Goal: Check status: Check status

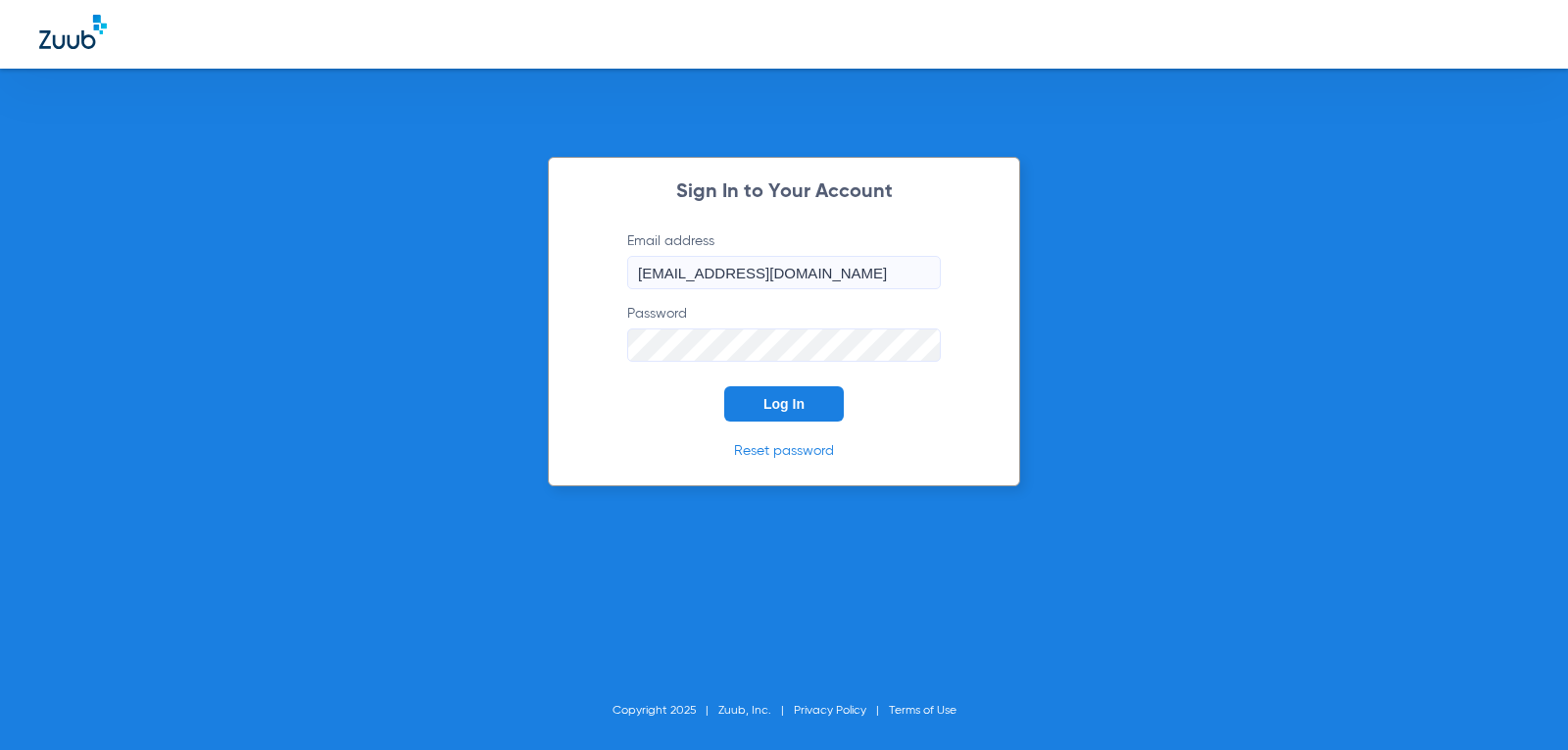
click at [790, 412] on button "Log In" at bounding box center [784, 404] width 120 height 36
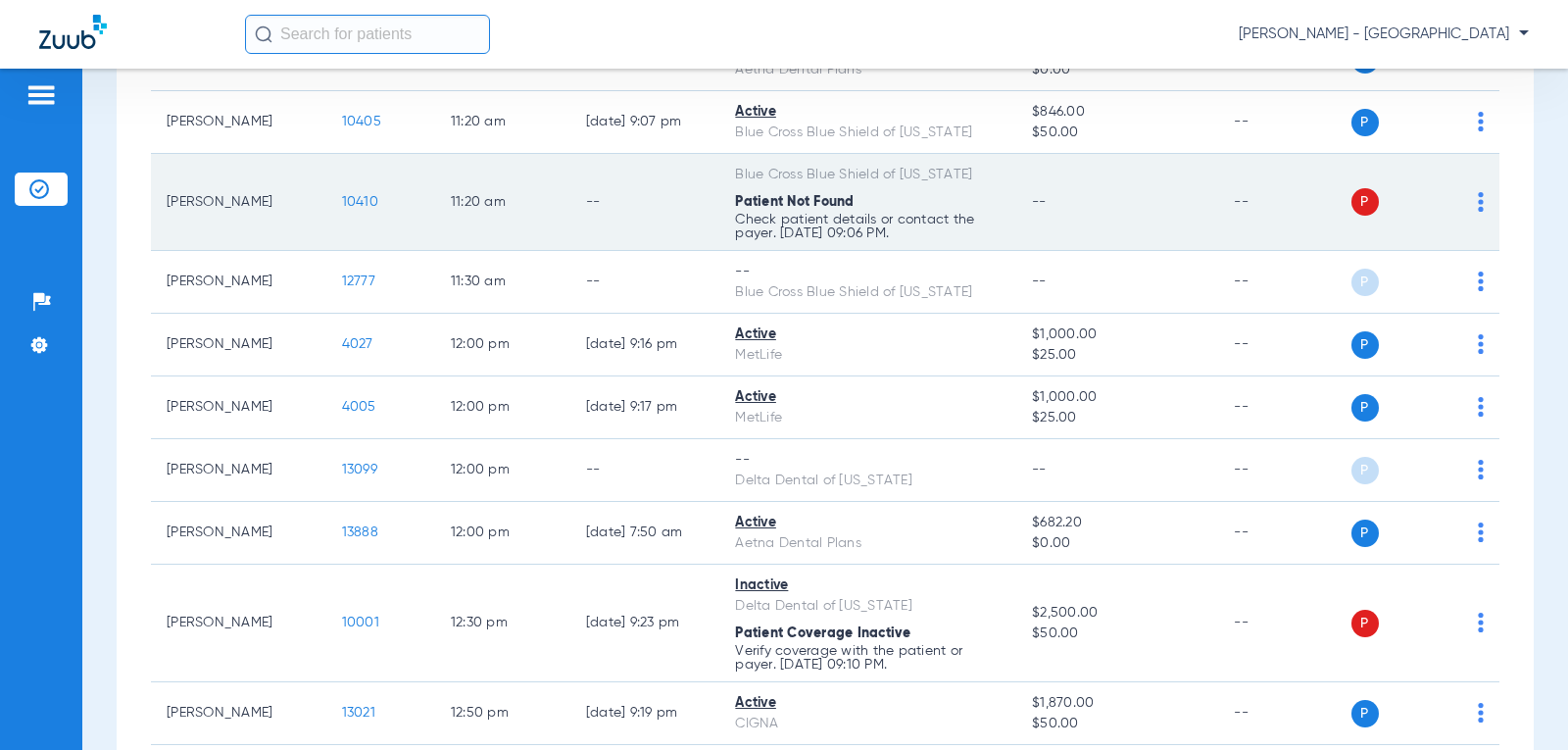
scroll to position [1274, 0]
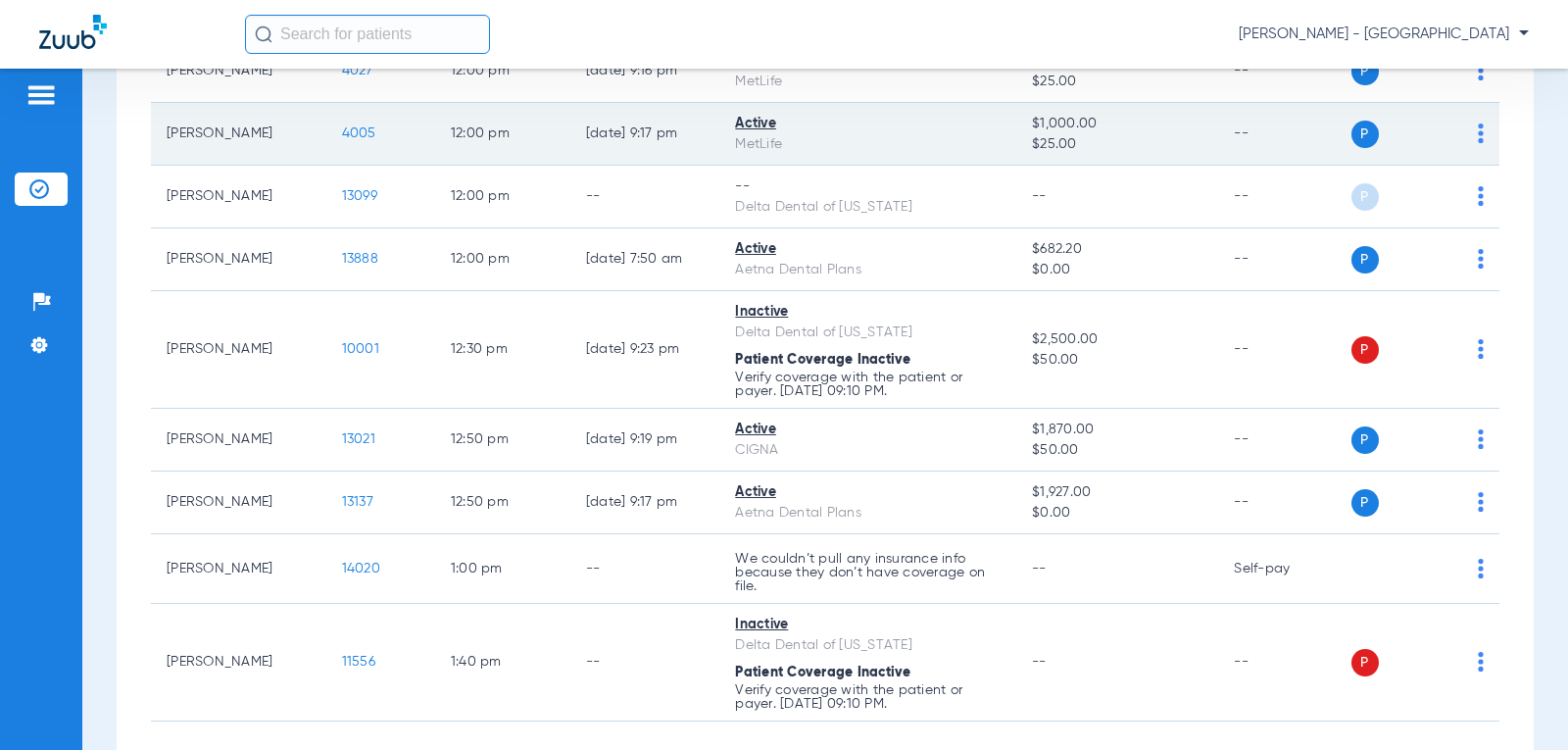
click at [351, 128] on span "4005" at bounding box center [359, 133] width 35 height 14
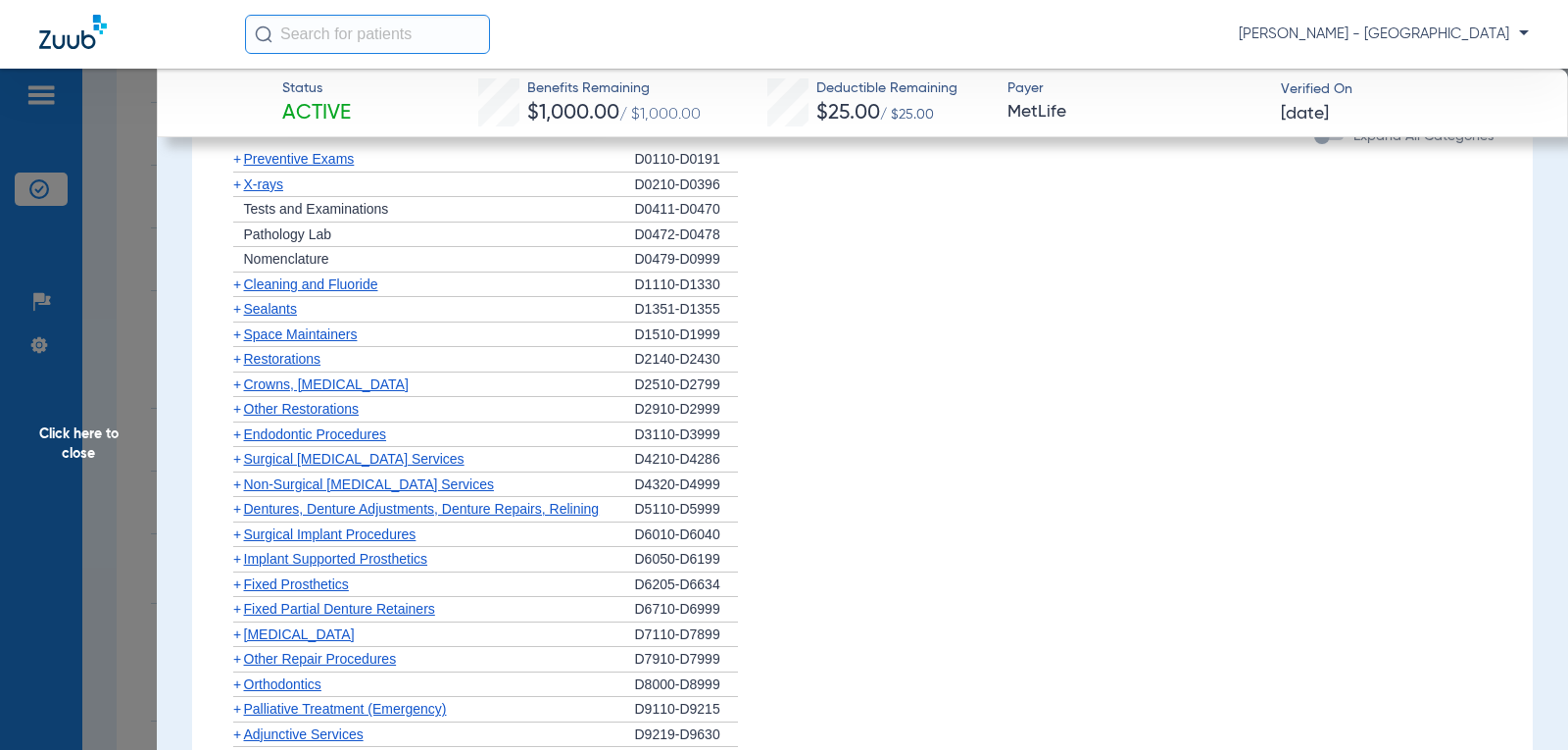
scroll to position [2059, 0]
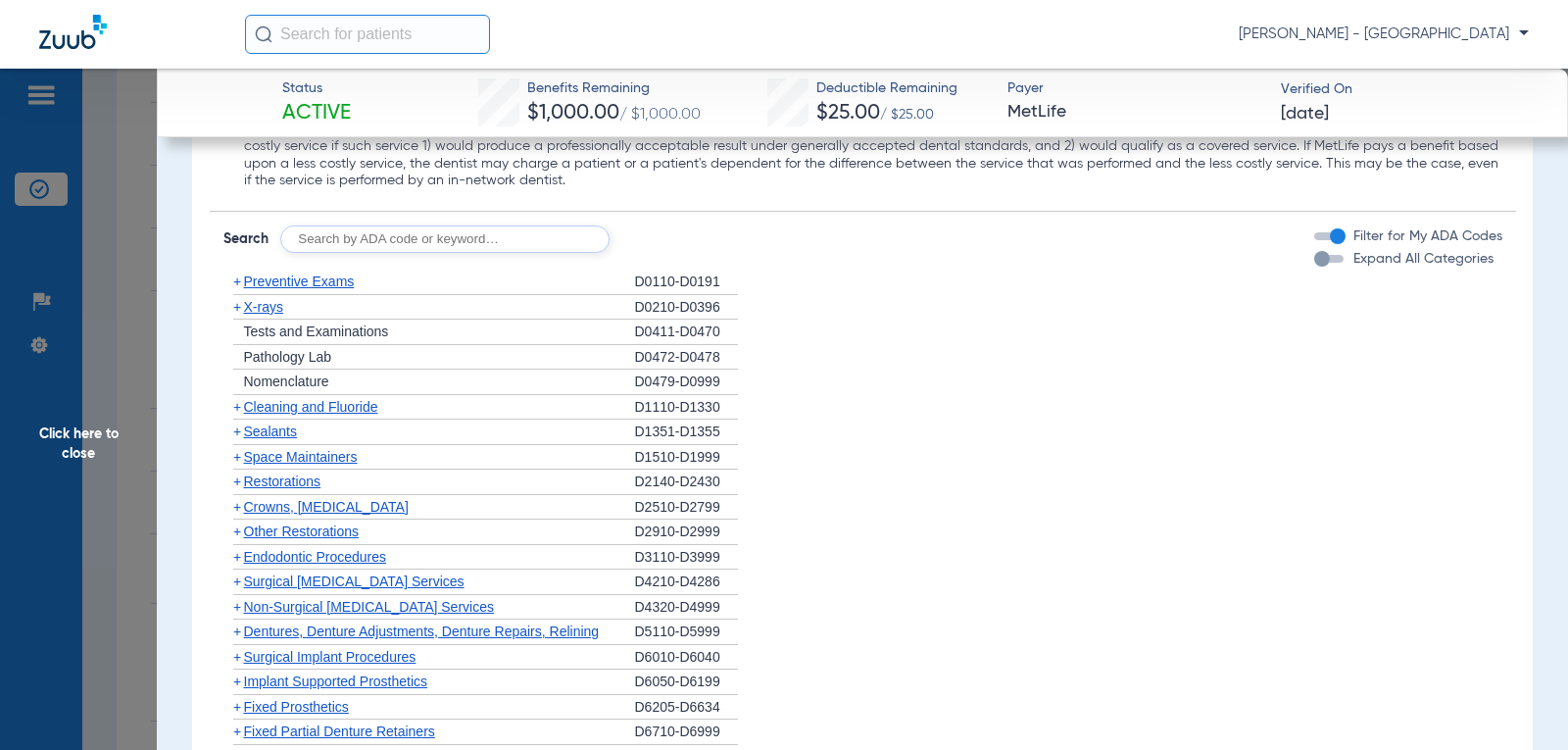
click at [285, 283] on span "Preventive Exams" at bounding box center [300, 282] width 111 height 16
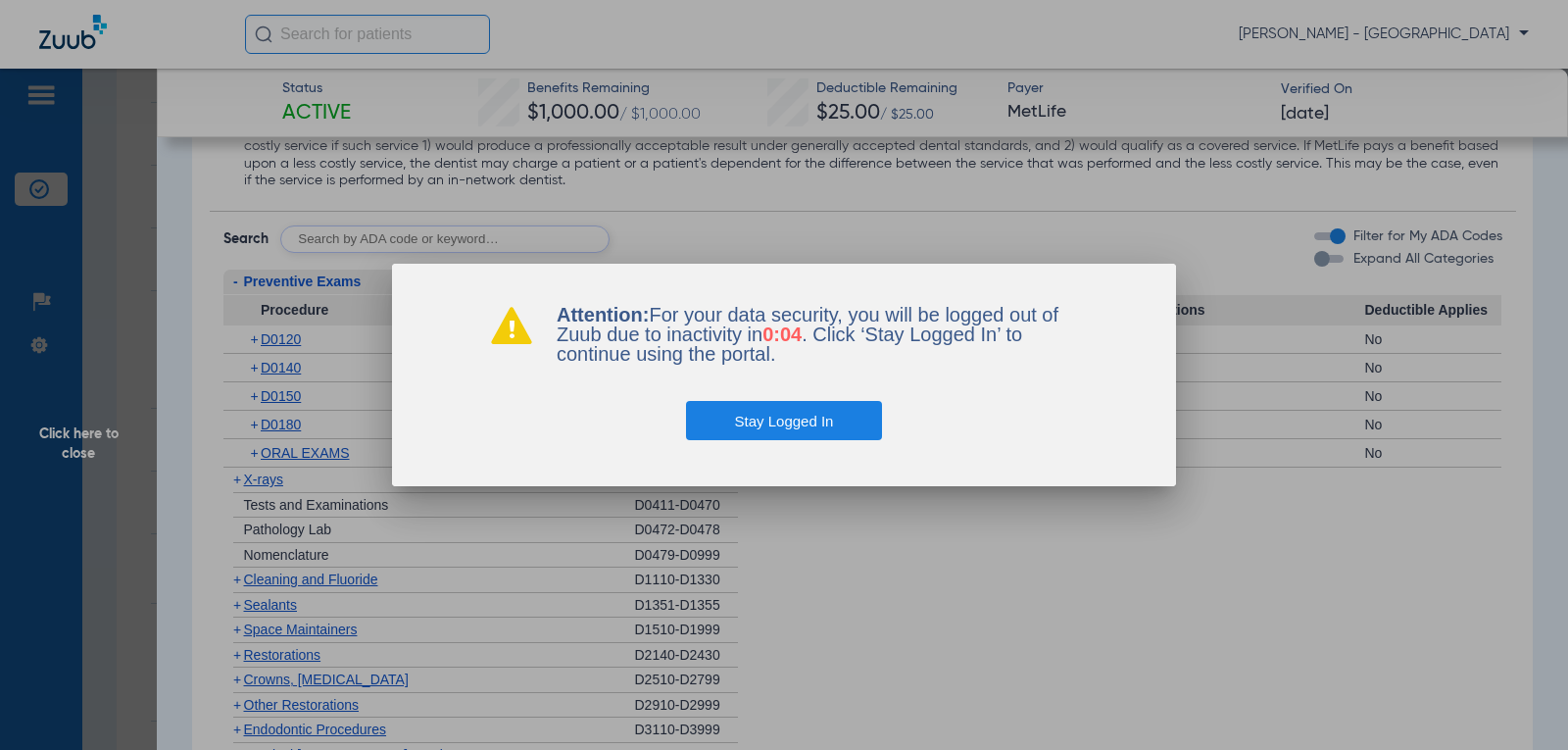
click at [761, 428] on button "Stay Logged In" at bounding box center [784, 421] width 197 height 40
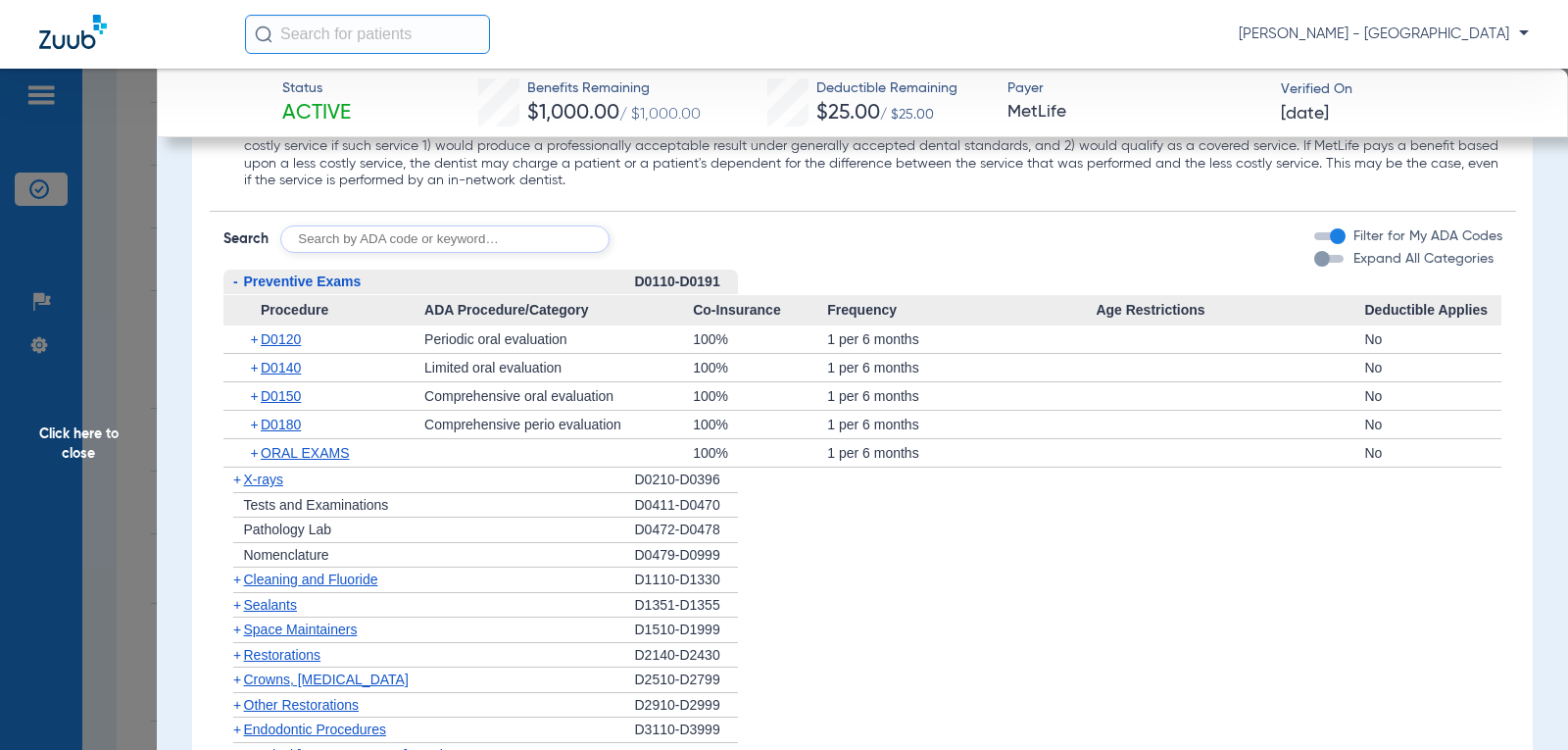
click at [72, 433] on span "Click here to close" at bounding box center [78, 443] width 157 height 750
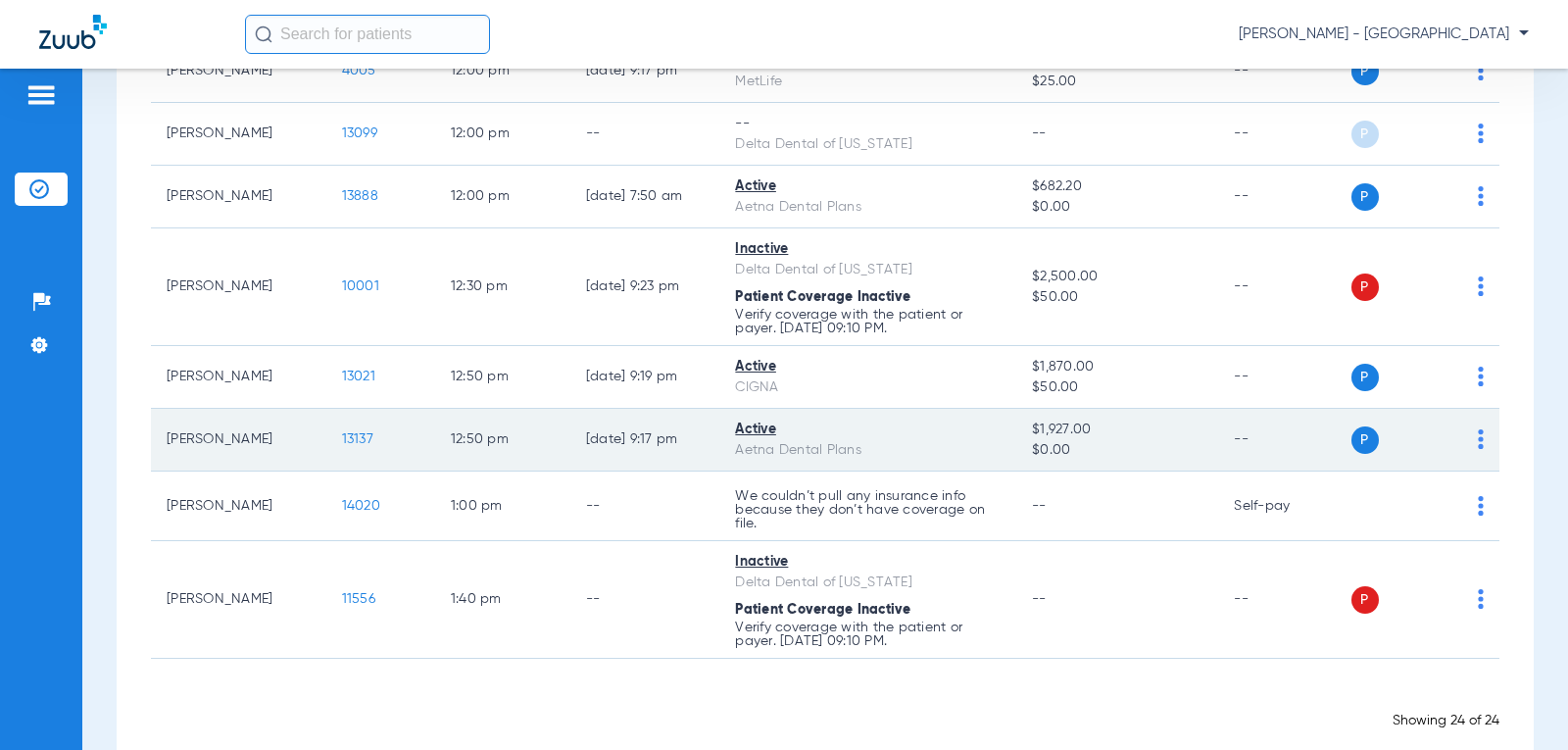
scroll to position [1371, 0]
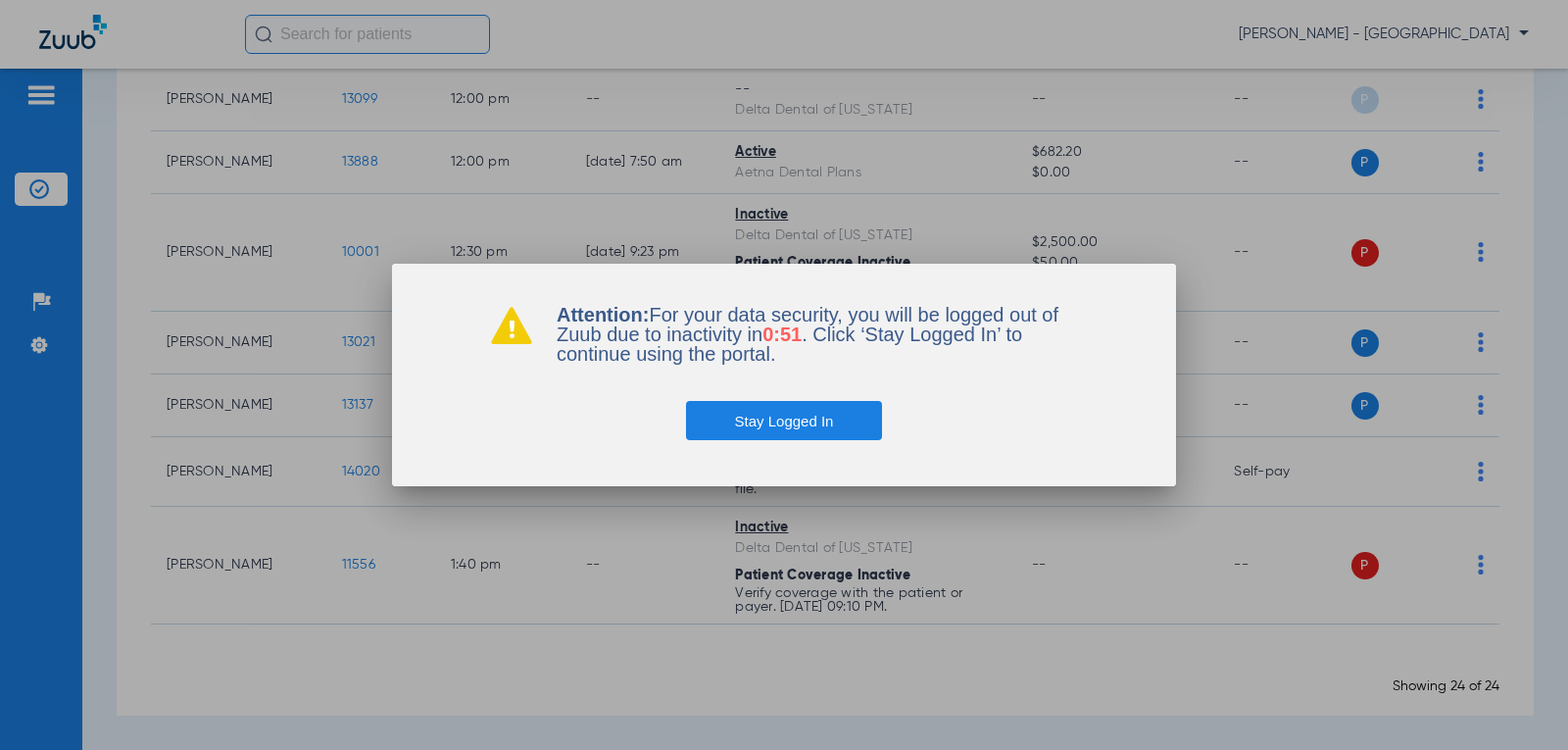
click at [774, 395] on div "Stay Logged In" at bounding box center [784, 402] width 588 height 76
click at [778, 413] on button "Stay Logged In" at bounding box center [784, 421] width 197 height 40
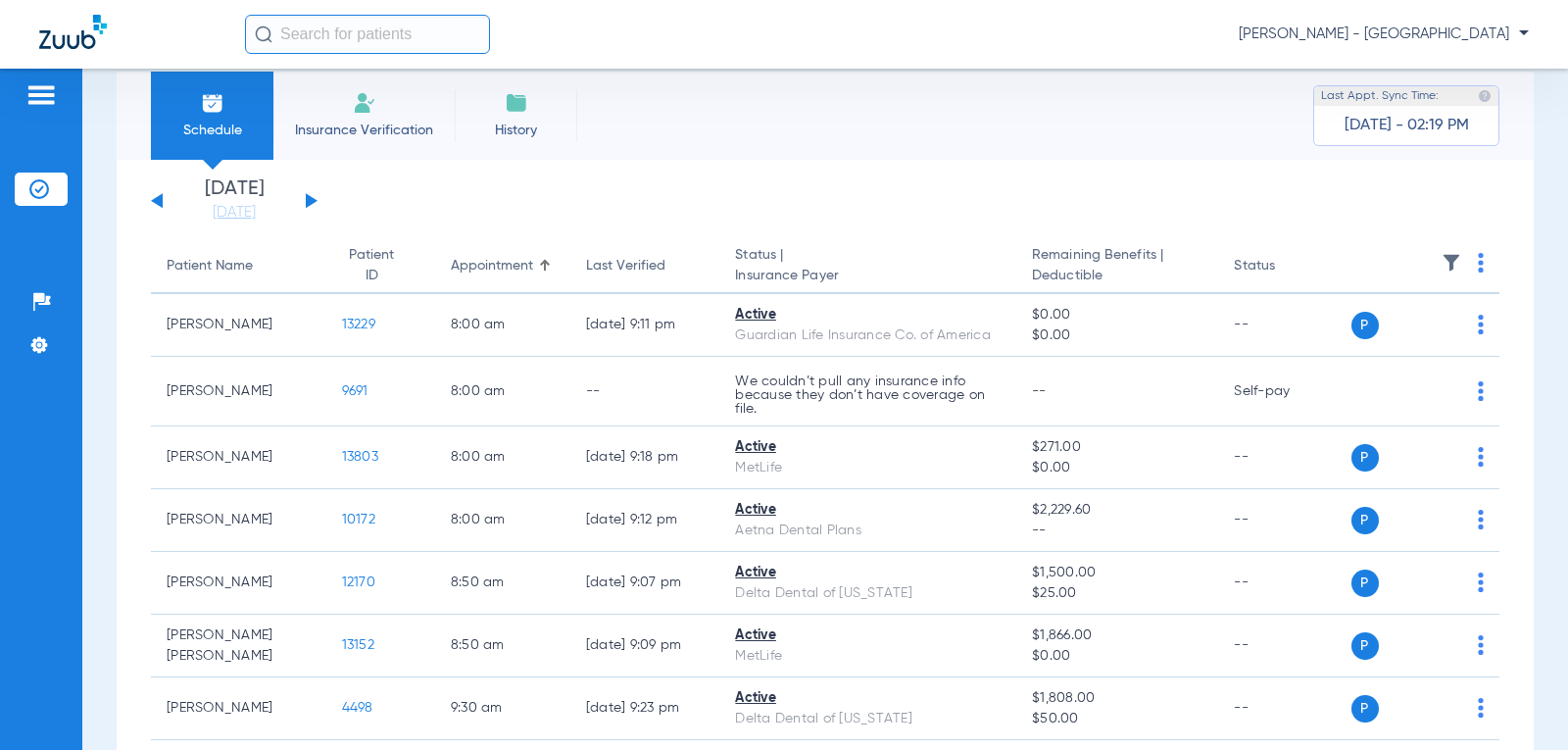
scroll to position [0, 0]
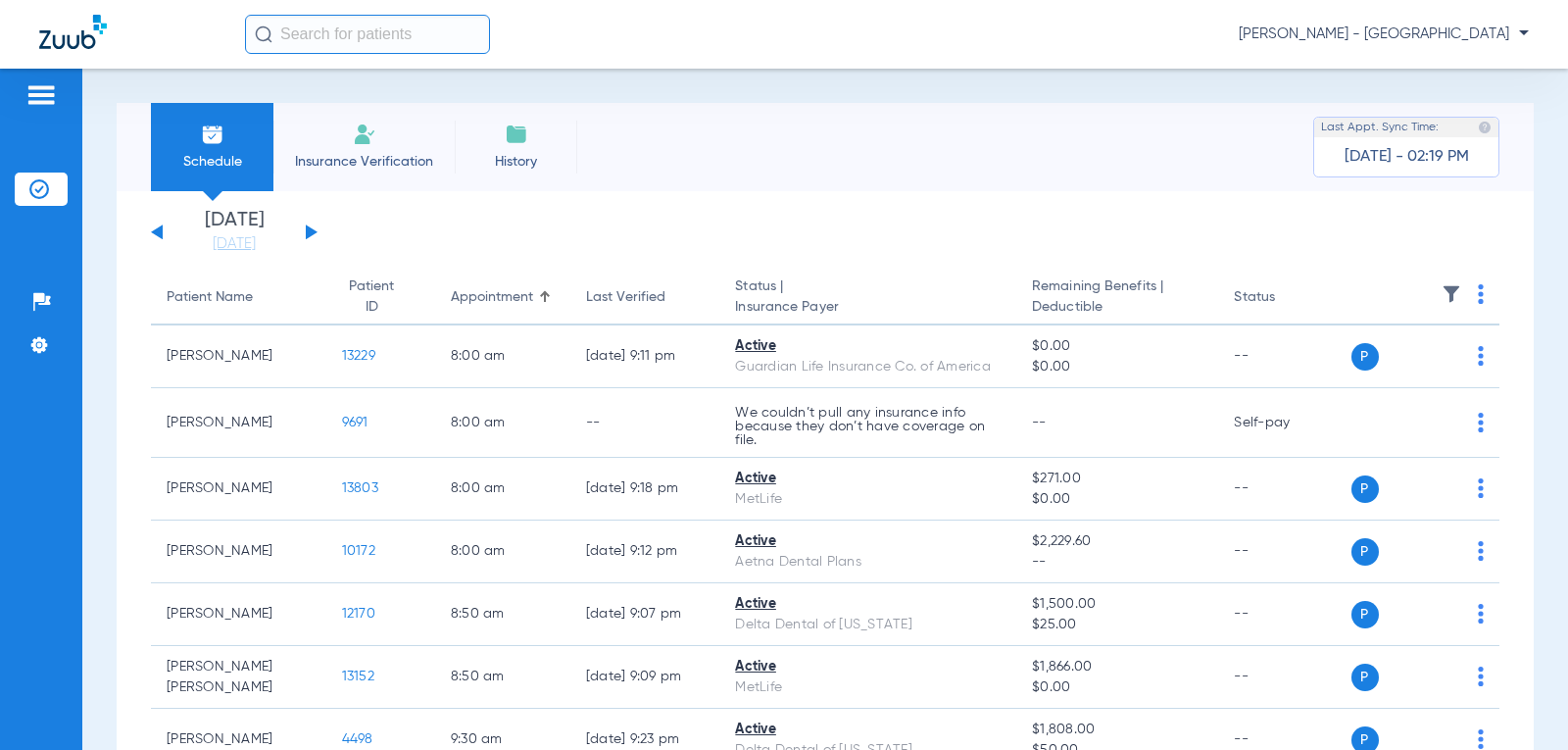
click at [310, 235] on button at bounding box center [311, 231] width 12 height 15
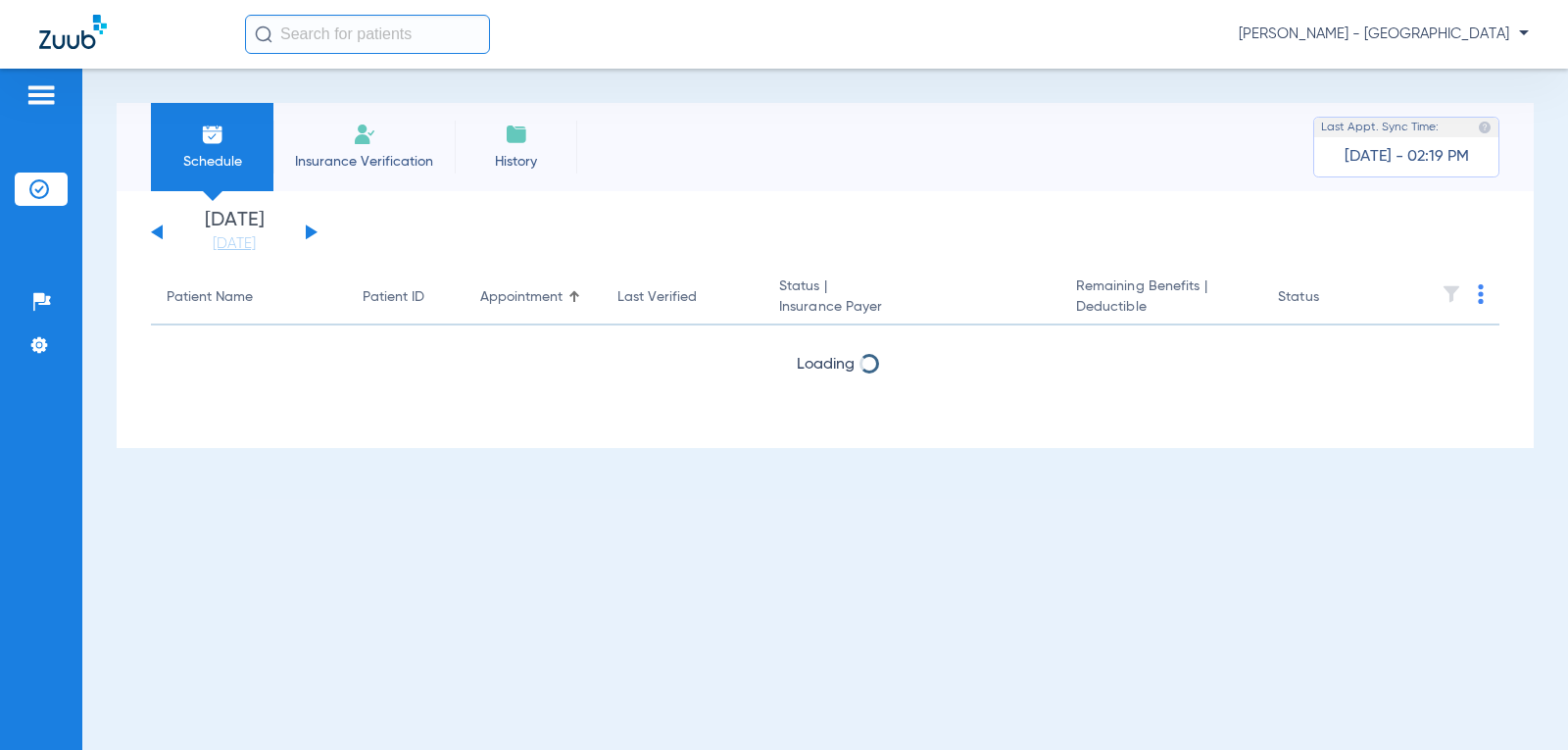
click at [310, 235] on button at bounding box center [311, 231] width 12 height 15
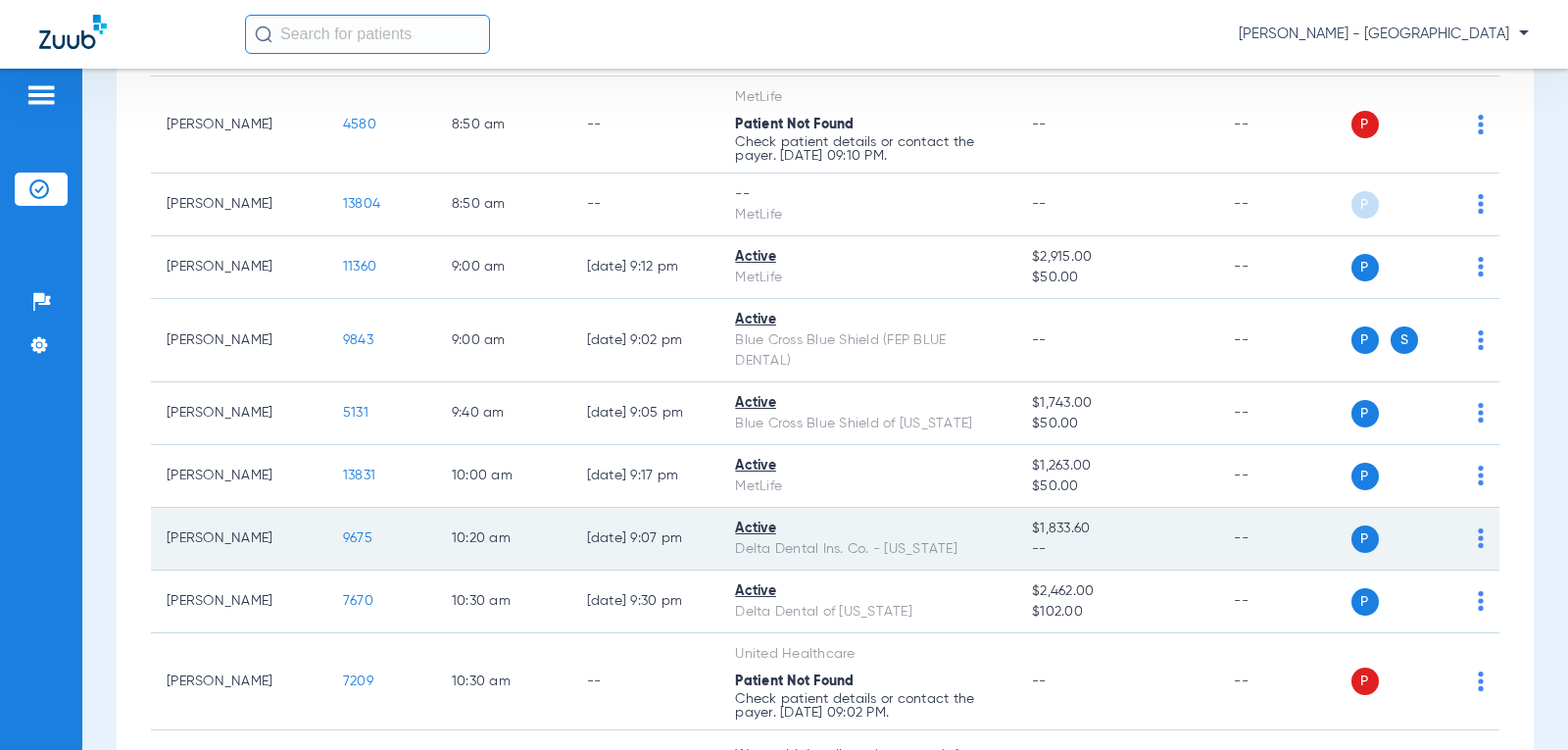
scroll to position [687, 0]
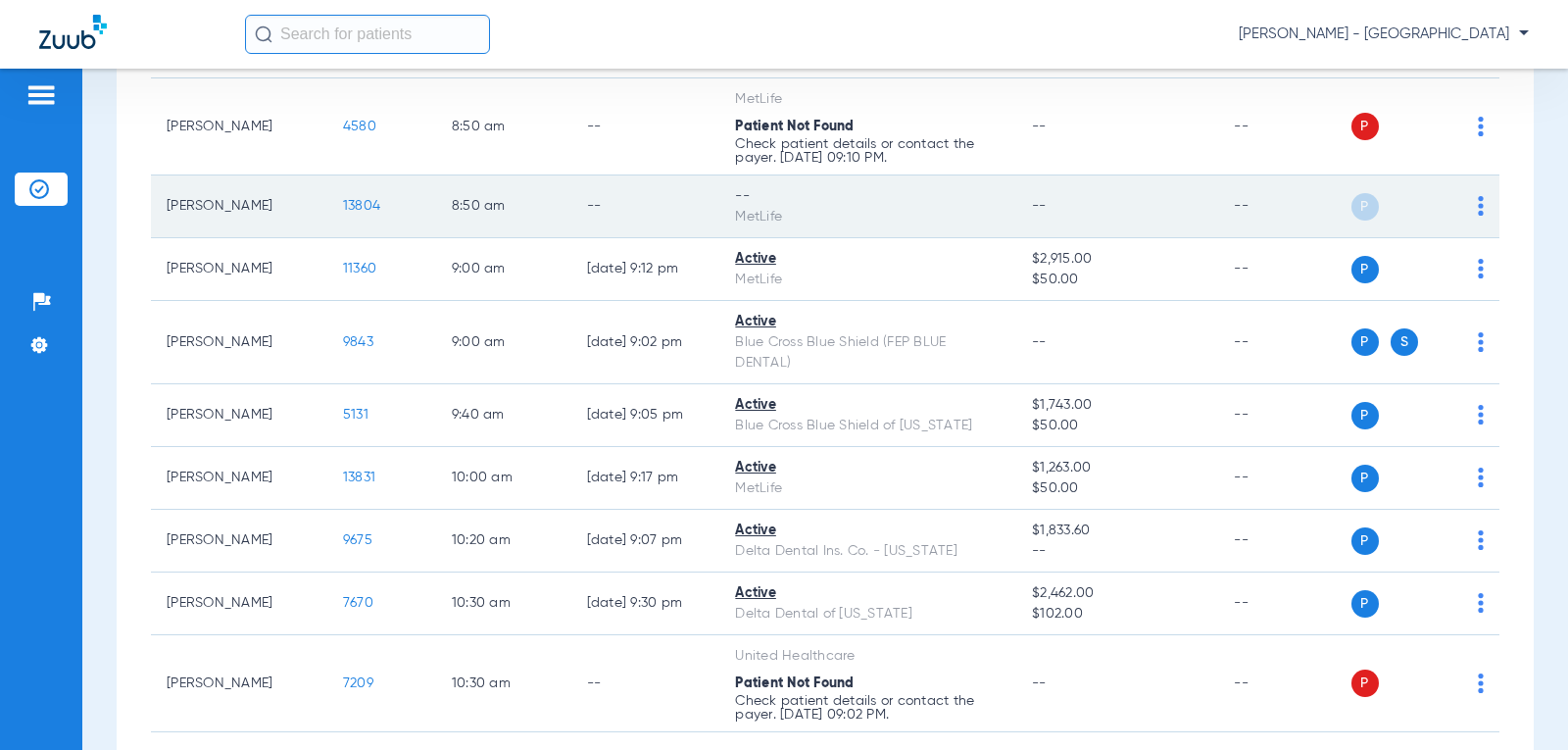
click at [343, 205] on span "13804" at bounding box center [362, 206] width 38 height 14
